Goal: Transaction & Acquisition: Purchase product/service

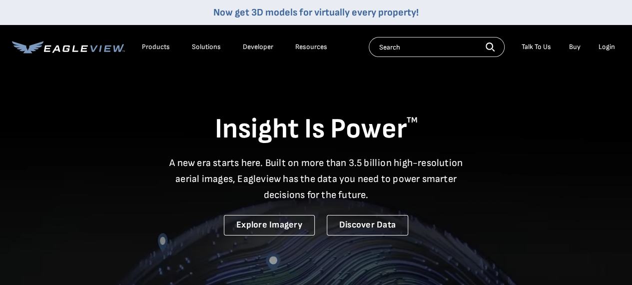
click at [606, 42] on li "Login" at bounding box center [606, 46] width 26 height 15
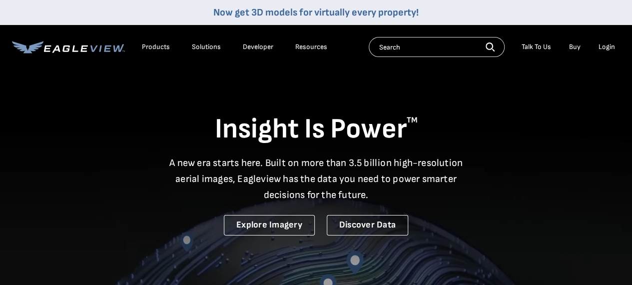
click at [602, 45] on div "Login" at bounding box center [606, 46] width 16 height 9
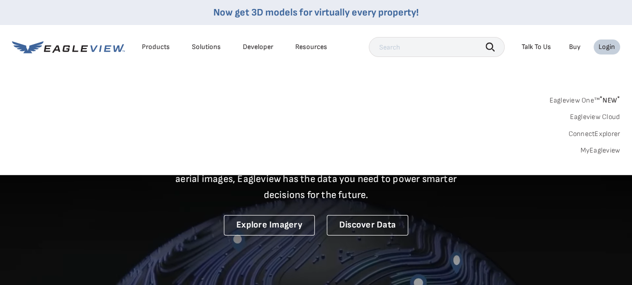
click at [598, 151] on link "MyEagleview" at bounding box center [600, 150] width 40 height 9
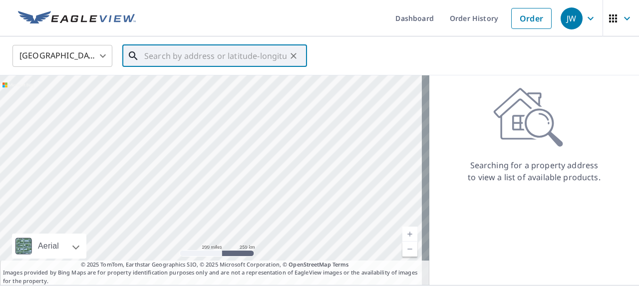
paste input "[STREET_ADDRESS]"
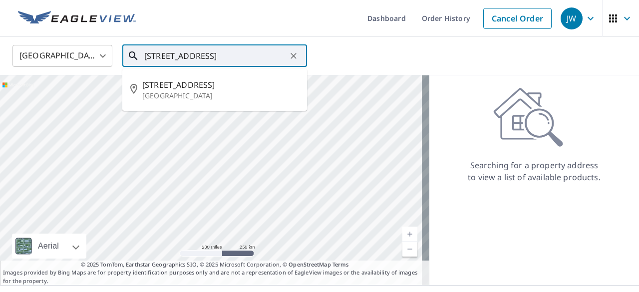
type input "[STREET_ADDRESS]"
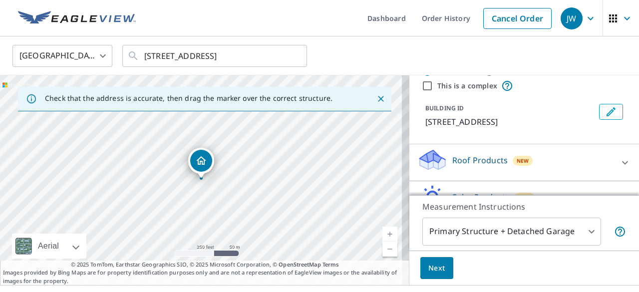
scroll to position [50, 0]
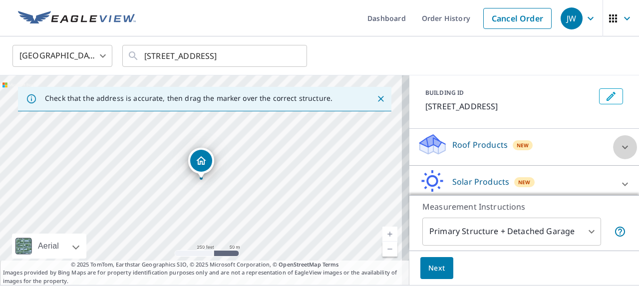
click at [619, 144] on icon at bounding box center [625, 147] width 12 height 12
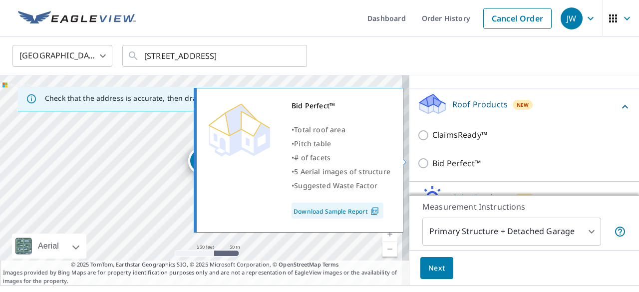
scroll to position [100, 0]
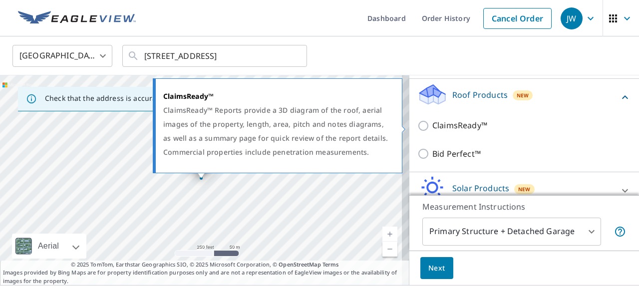
click at [417, 123] on input "ClaimsReady™" at bounding box center [424, 126] width 15 height 12
checkbox input "true"
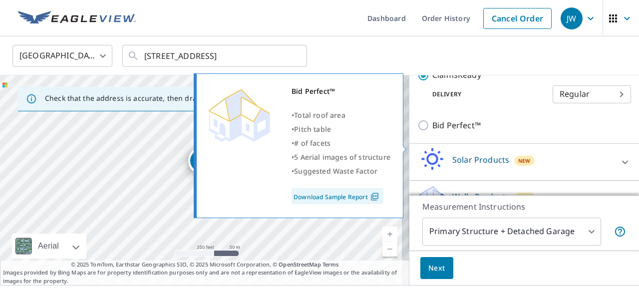
scroll to position [183, 0]
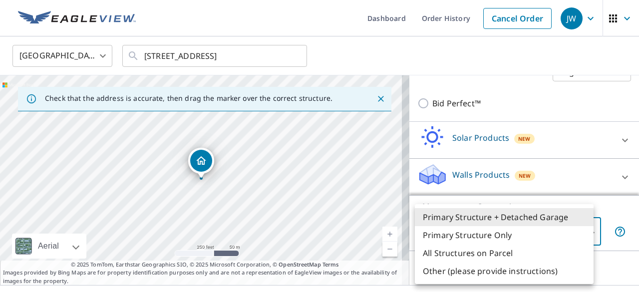
click at [577, 231] on body "JW JW Dashboard Order History Cancel Order JW United States US ​ [STREET_ADDRES…" at bounding box center [319, 146] width 639 height 292
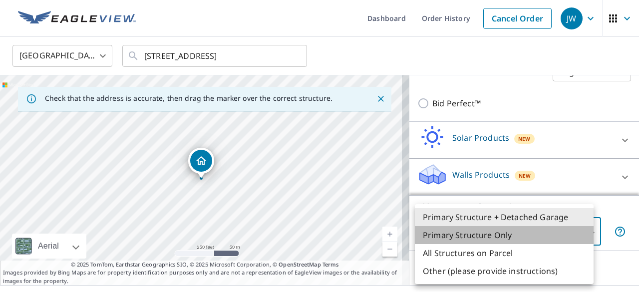
click at [481, 240] on li "Primary Structure Only" at bounding box center [504, 235] width 179 height 18
type input "2"
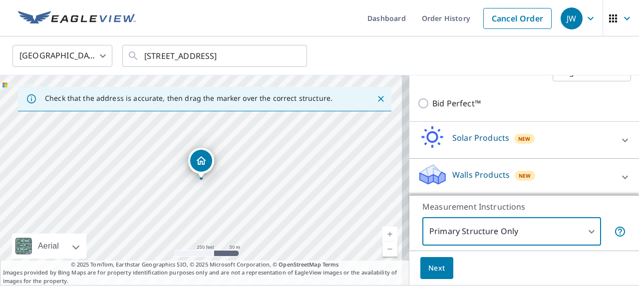
click at [436, 273] on span "Next" at bounding box center [436, 268] width 17 height 12
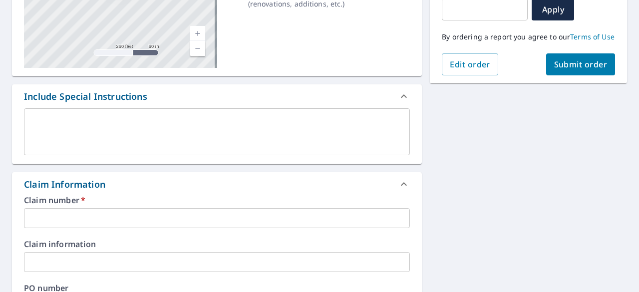
scroll to position [200, 0]
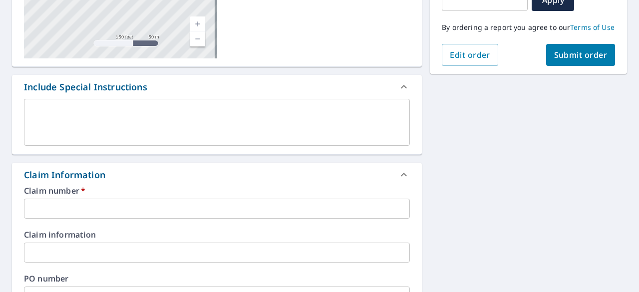
click at [153, 117] on textarea at bounding box center [217, 122] width 372 height 28
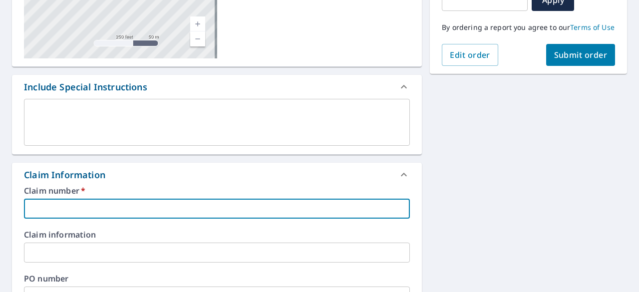
click at [109, 207] on input "text" at bounding box center [217, 209] width 386 height 20
paste input "[PHONE_NUMBER]"
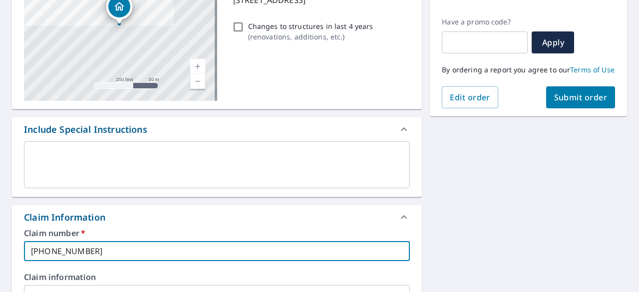
scroll to position [57, 0]
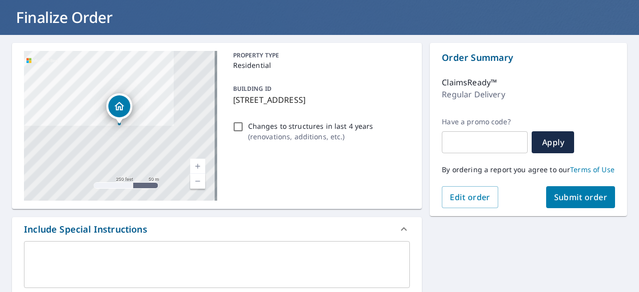
type input "[PHONE_NUMBER]"
click at [568, 203] on span "Submit order" at bounding box center [580, 197] width 53 height 11
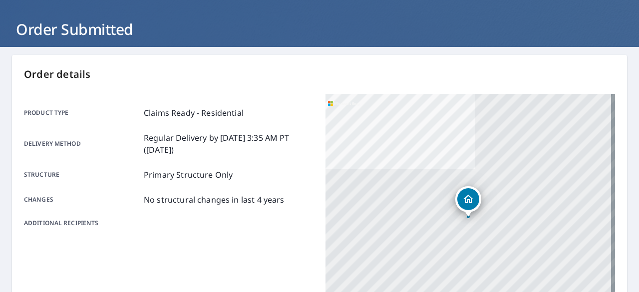
scroll to position [45, 0]
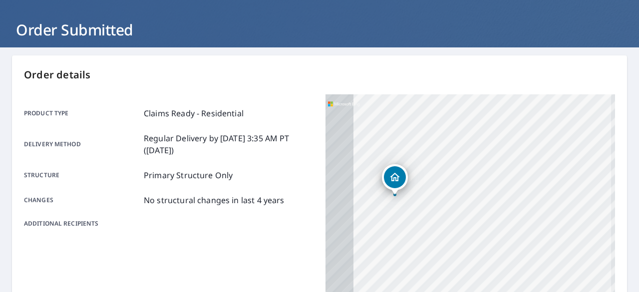
drag, startPoint x: 354, startPoint y: 248, endPoint x: 466, endPoint y: 172, distance: 135.9
click at [465, 172] on div "[STREET_ADDRESS]" at bounding box center [471, 219] width 290 height 250
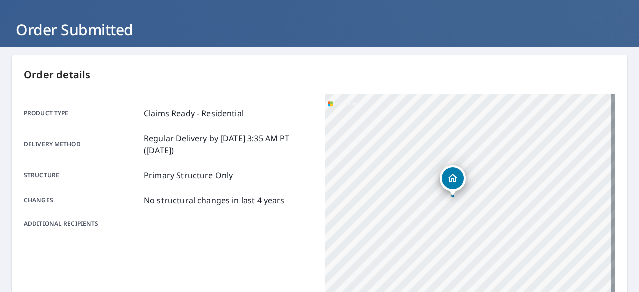
drag, startPoint x: 366, startPoint y: 203, endPoint x: 423, endPoint y: 205, distance: 57.0
click at [423, 205] on div "[STREET_ADDRESS]" at bounding box center [471, 219] width 290 height 250
drag, startPoint x: 428, startPoint y: 192, endPoint x: 425, endPoint y: 214, distance: 22.7
click at [425, 214] on div "[STREET_ADDRESS]" at bounding box center [471, 219] width 290 height 250
drag, startPoint x: 426, startPoint y: 255, endPoint x: 445, endPoint y: 239, distance: 24.4
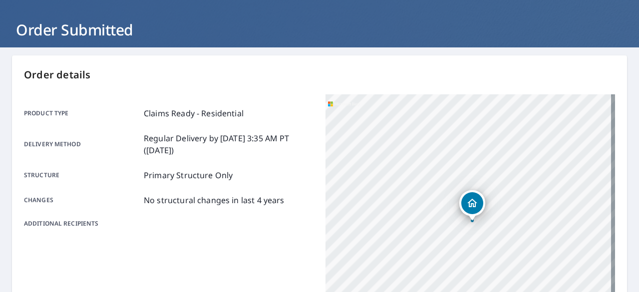
click at [445, 239] on div "[STREET_ADDRESS]" at bounding box center [471, 219] width 290 height 250
drag, startPoint x: 451, startPoint y: 265, endPoint x: 443, endPoint y: 225, distance: 40.8
click at [443, 225] on div "[STREET_ADDRESS]" at bounding box center [471, 219] width 290 height 250
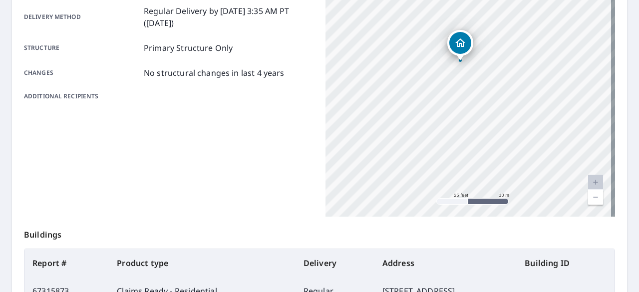
scroll to position [0, 0]
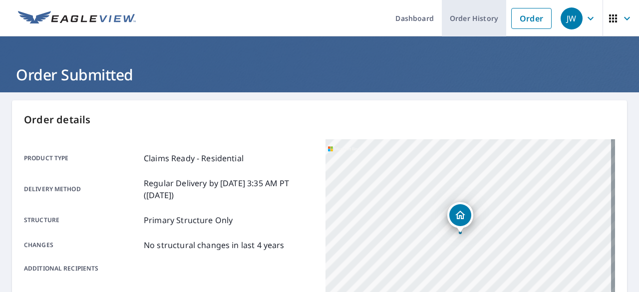
click at [470, 17] on link "Order History" at bounding box center [474, 18] width 64 height 36
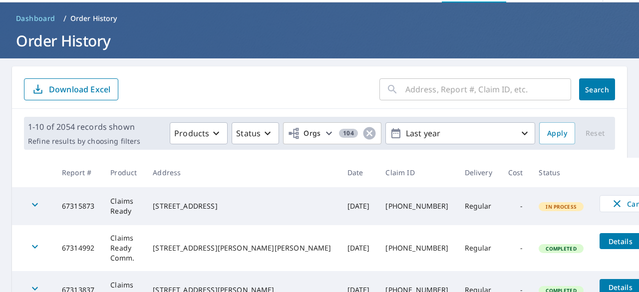
scroll to position [50, 0]
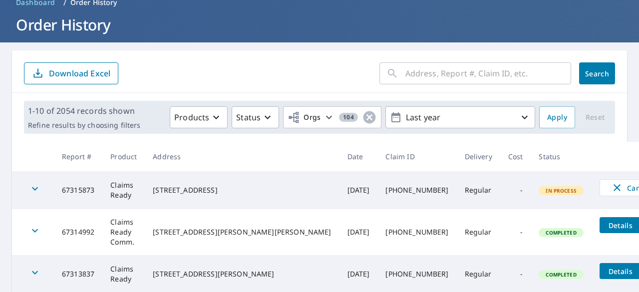
click at [500, 186] on td "-" at bounding box center [515, 190] width 31 height 38
click at [500, 187] on td "-" at bounding box center [515, 190] width 31 height 38
click at [51, 184] on td at bounding box center [33, 190] width 42 height 38
